Goal: Task Accomplishment & Management: Use online tool/utility

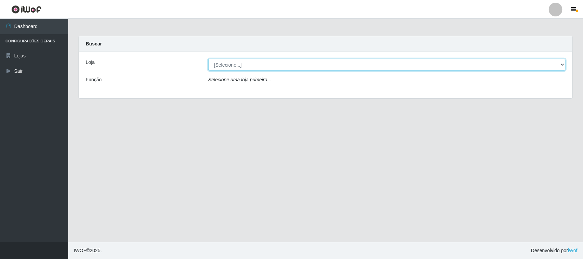
click at [558, 64] on select "[Selecione...] Rede Compras Supermercados - LOJA 1" at bounding box center [386, 65] width 357 height 12
select select "158"
click at [208, 59] on select "[Selecione...] Rede Compras Supermercados - LOJA 1" at bounding box center [386, 65] width 357 height 12
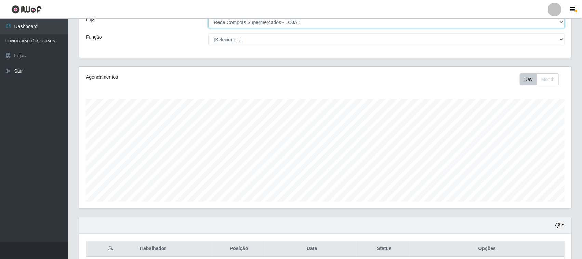
scroll to position [165, 0]
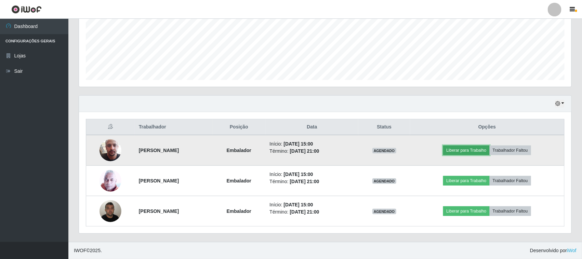
click at [474, 150] on button "Liberar para Trabalho" at bounding box center [466, 151] width 46 height 10
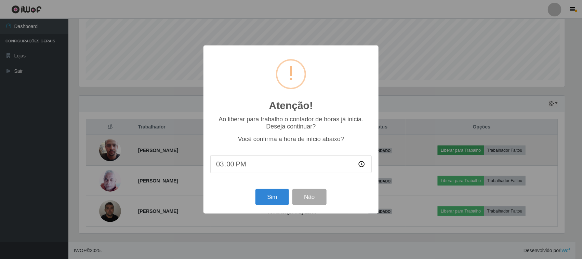
scroll to position [142, 487]
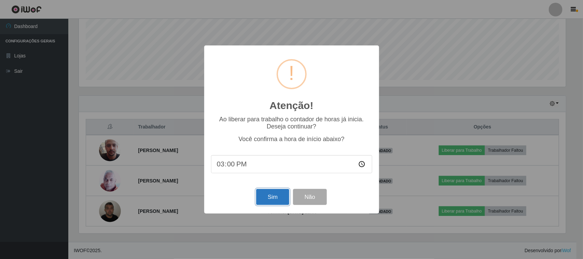
click at [281, 199] on button "Sim" at bounding box center [272, 197] width 33 height 16
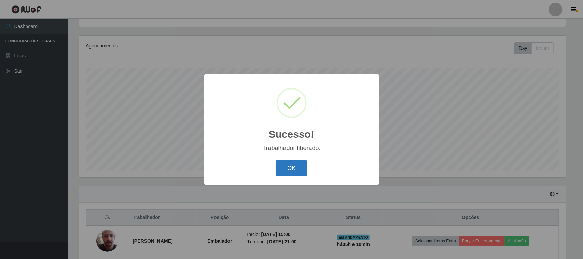
click at [294, 163] on button "OK" at bounding box center [292, 168] width 32 height 16
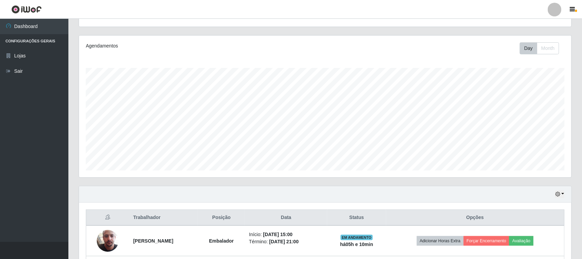
scroll to position [165, 0]
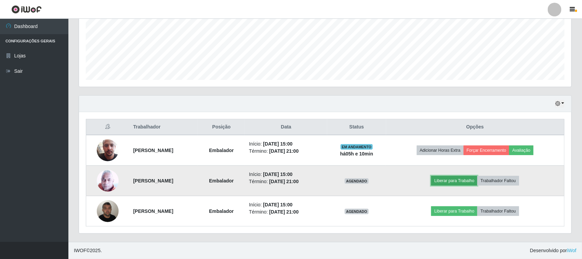
click at [465, 183] on button "Liberar para Trabalho" at bounding box center [454, 181] width 46 height 10
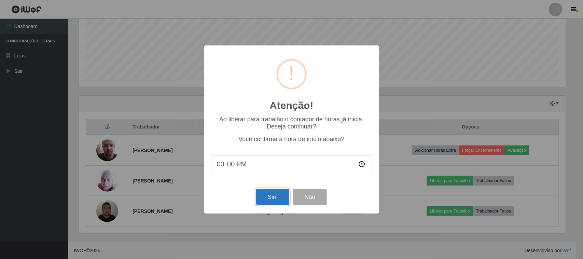
click at [281, 199] on button "Sim" at bounding box center [272, 197] width 33 height 16
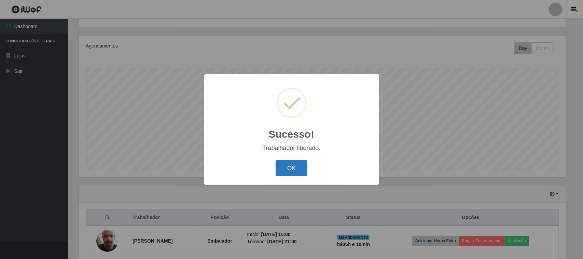
click at [287, 174] on button "OK" at bounding box center [292, 168] width 32 height 16
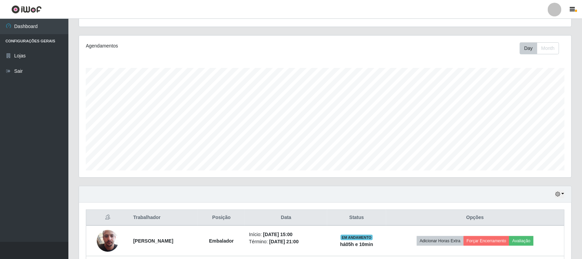
scroll to position [165, 0]
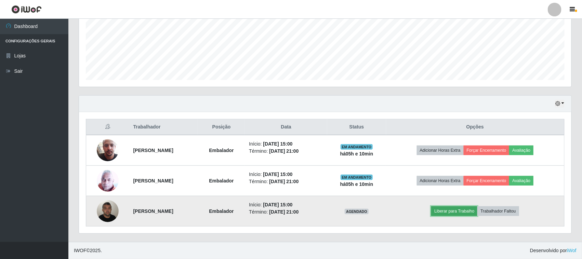
click at [453, 213] on button "Liberar para Trabalho" at bounding box center [454, 211] width 46 height 10
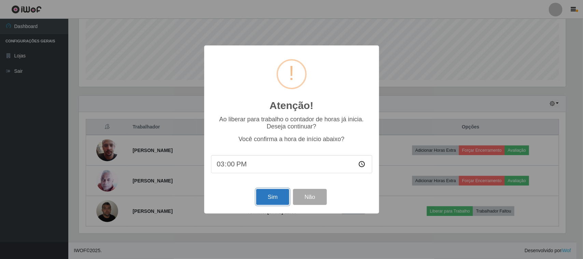
click at [279, 195] on button "Sim" at bounding box center [272, 197] width 33 height 16
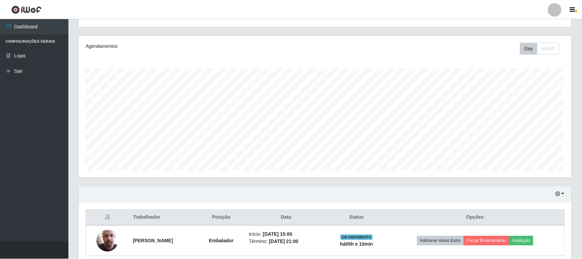
scroll to position [0, 0]
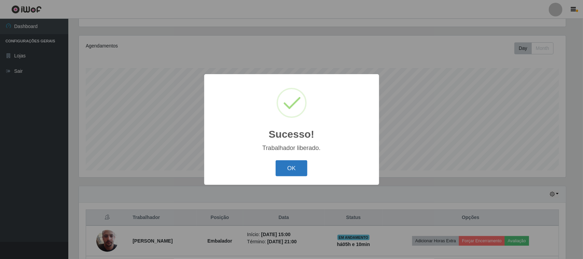
click at [290, 165] on button "OK" at bounding box center [292, 168] width 32 height 16
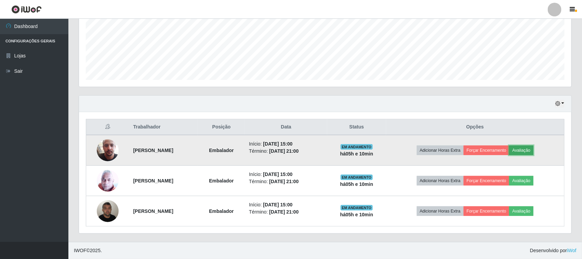
click at [523, 152] on button "Avaliação" at bounding box center [521, 151] width 24 height 10
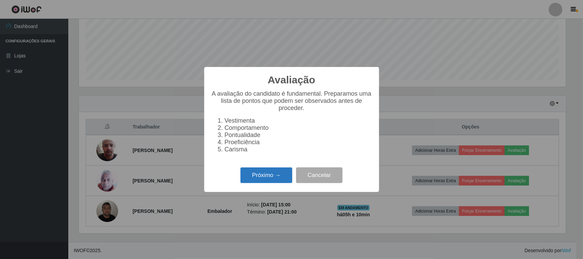
click at [284, 175] on button "Próximo →" at bounding box center [267, 175] width 52 height 16
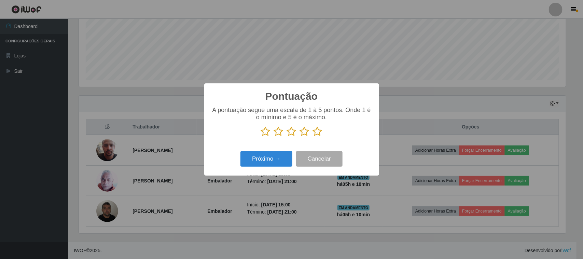
click at [320, 135] on icon at bounding box center [318, 131] width 10 height 10
click at [313, 137] on input "radio" at bounding box center [313, 137] width 0 height 0
click at [252, 162] on button "Próximo →" at bounding box center [267, 159] width 52 height 16
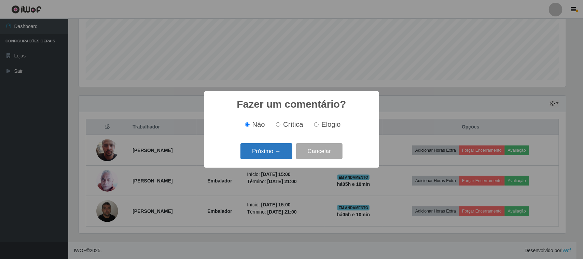
click at [260, 156] on button "Próximo →" at bounding box center [267, 151] width 52 height 16
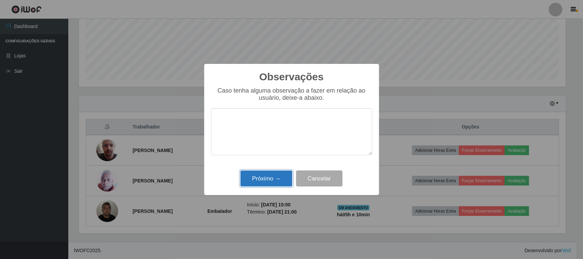
click at [270, 178] on button "Próximo →" at bounding box center [267, 179] width 52 height 16
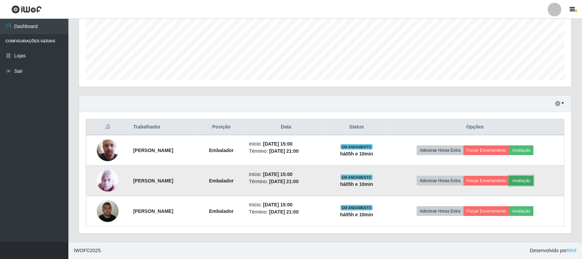
click at [530, 181] on button "Avaliação" at bounding box center [521, 181] width 24 height 10
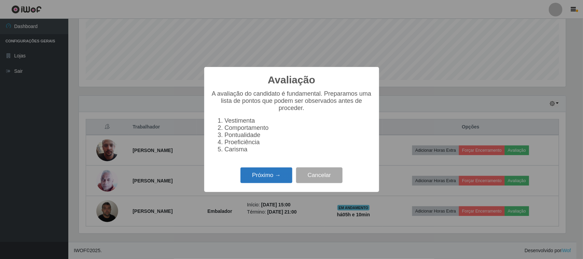
click at [286, 174] on button "Próximo →" at bounding box center [267, 175] width 52 height 16
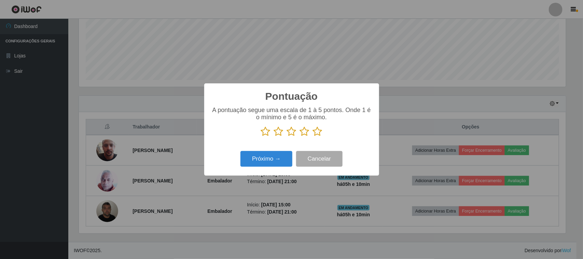
click at [316, 135] on icon at bounding box center [318, 131] width 10 height 10
click at [313, 137] on input "radio" at bounding box center [313, 137] width 0 height 0
click at [278, 163] on button "Próximo →" at bounding box center [267, 159] width 52 height 16
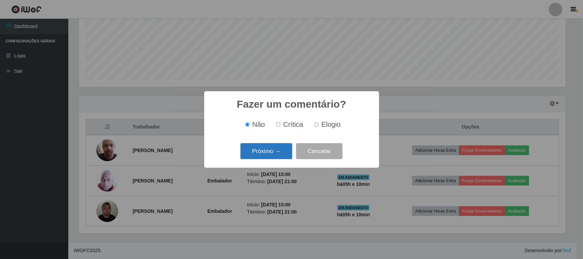
click at [277, 146] on button "Próximo →" at bounding box center [267, 151] width 52 height 16
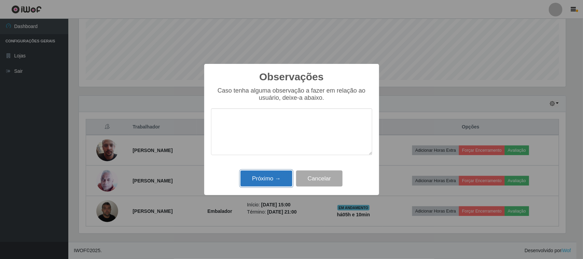
click at [268, 181] on button "Próximo →" at bounding box center [267, 179] width 52 height 16
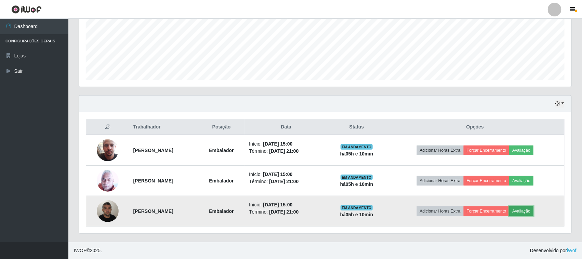
click at [529, 207] on button "Avaliação" at bounding box center [521, 211] width 24 height 10
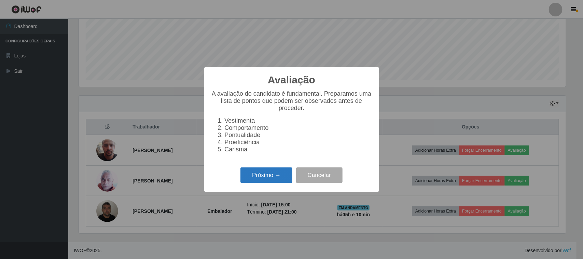
click at [261, 172] on button "Próximo →" at bounding box center [267, 175] width 52 height 16
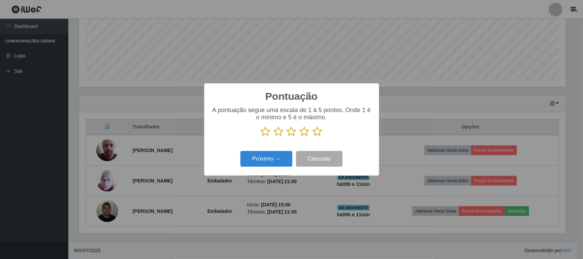
click at [316, 131] on icon at bounding box center [318, 131] width 10 height 10
click at [313, 137] on input "radio" at bounding box center [313, 137] width 0 height 0
click at [277, 155] on button "Próximo →" at bounding box center [267, 159] width 52 height 16
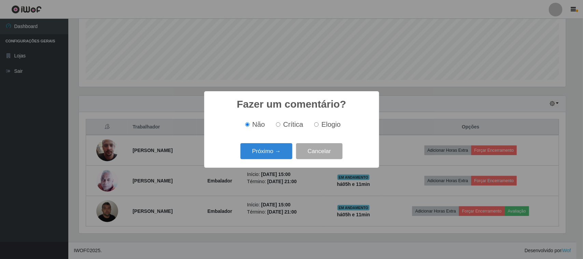
click at [277, 155] on button "Próximo →" at bounding box center [267, 151] width 52 height 16
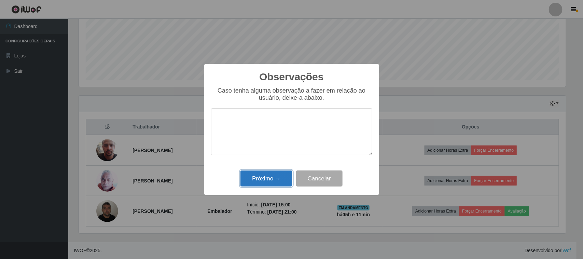
click at [262, 175] on button "Próximo →" at bounding box center [267, 179] width 52 height 16
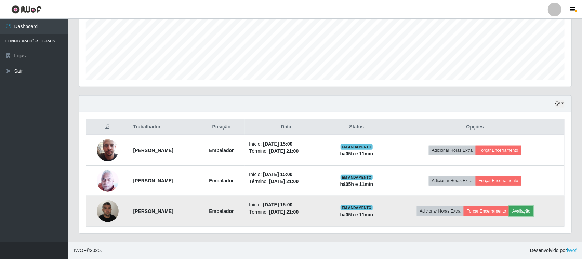
click at [530, 212] on button "Avaliação" at bounding box center [521, 211] width 24 height 10
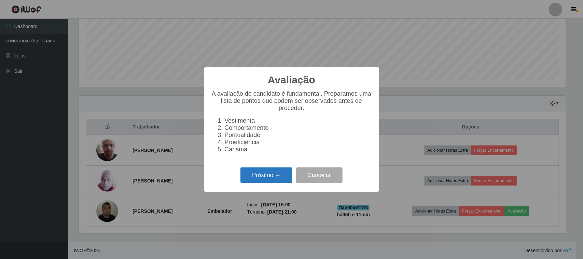
click at [284, 173] on button "Próximo →" at bounding box center [267, 175] width 52 height 16
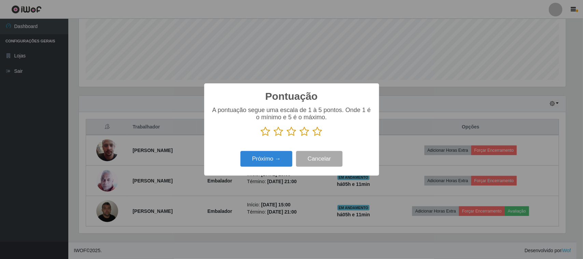
click at [319, 129] on icon at bounding box center [318, 131] width 10 height 10
click at [313, 137] on input "radio" at bounding box center [313, 137] width 0 height 0
click at [267, 160] on button "Próximo →" at bounding box center [267, 159] width 52 height 16
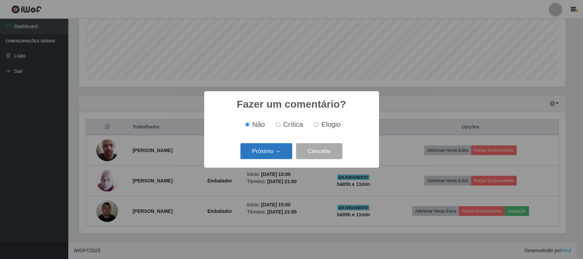
click at [270, 155] on button "Próximo →" at bounding box center [267, 151] width 52 height 16
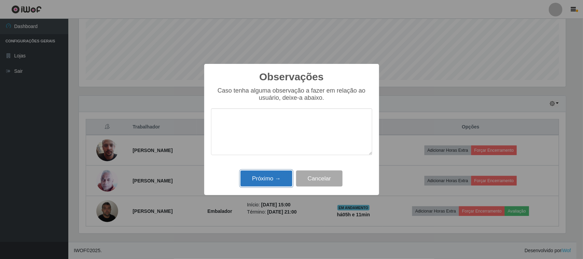
click at [262, 180] on button "Próximo →" at bounding box center [267, 179] width 52 height 16
